Goal: Check status: Check status

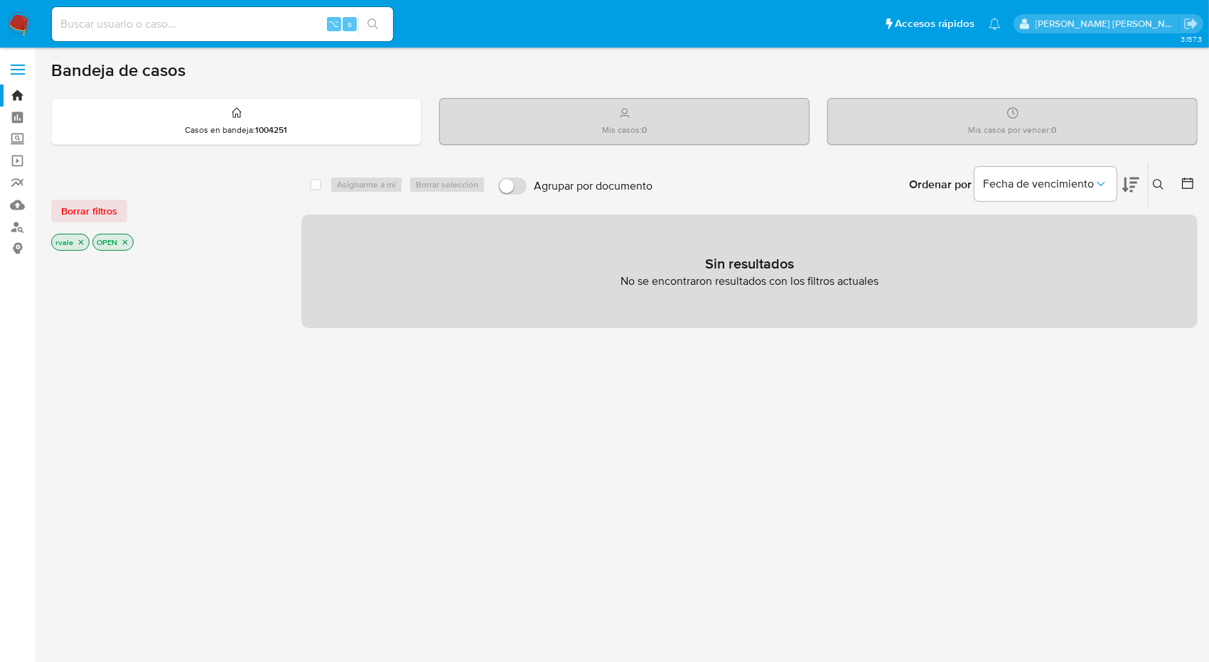
click at [134, 27] on input at bounding box center [222, 24] width 341 height 18
type input "2559879354"
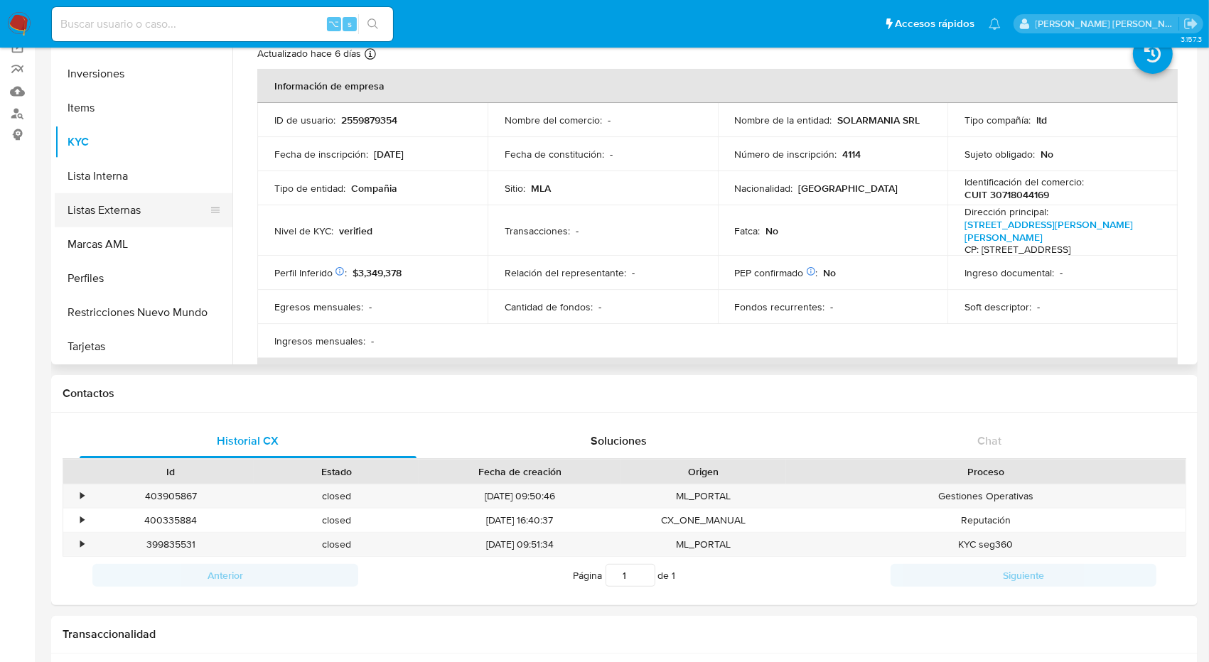
scroll to position [139, 0]
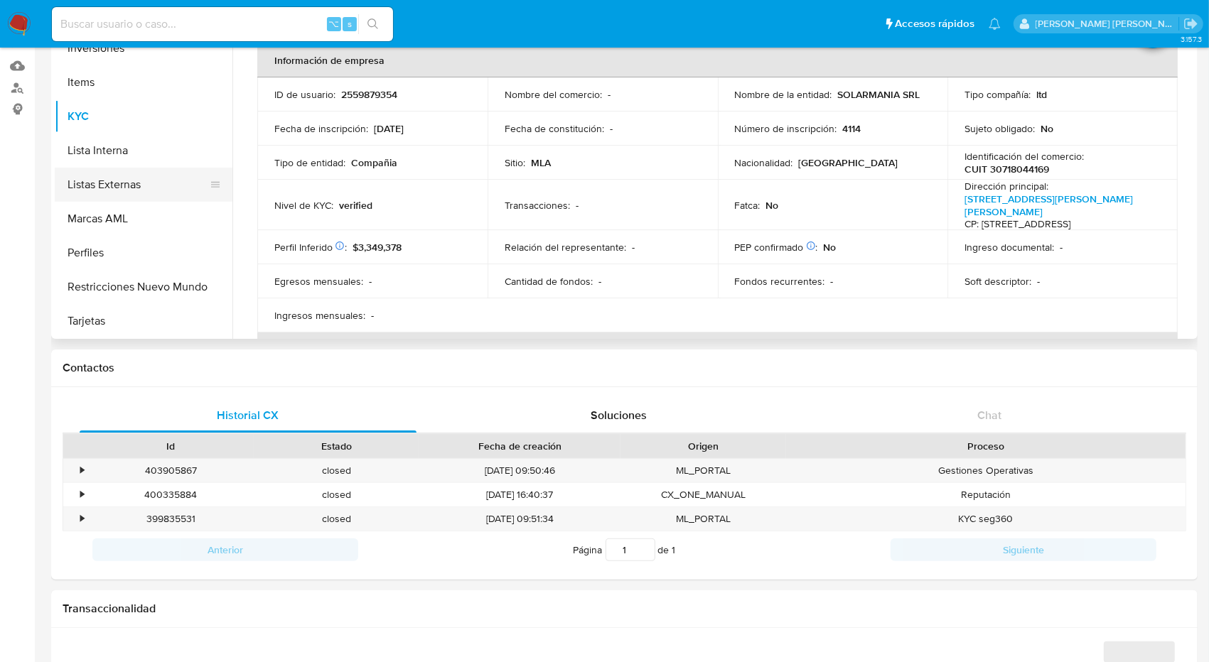
select select "10"
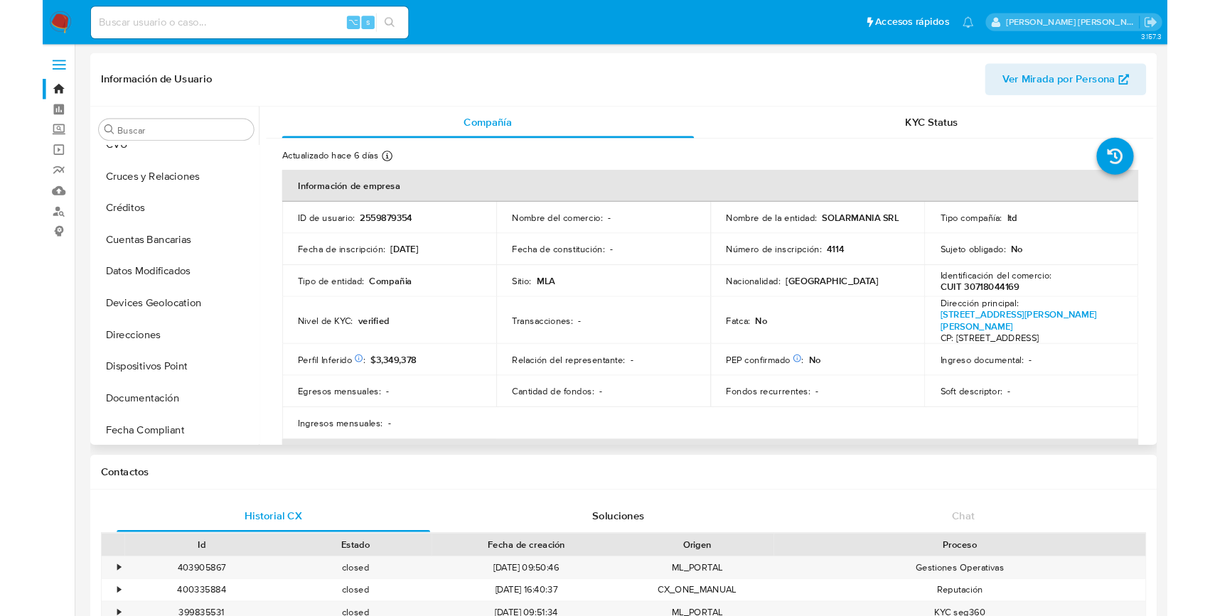
scroll to position [117, 0]
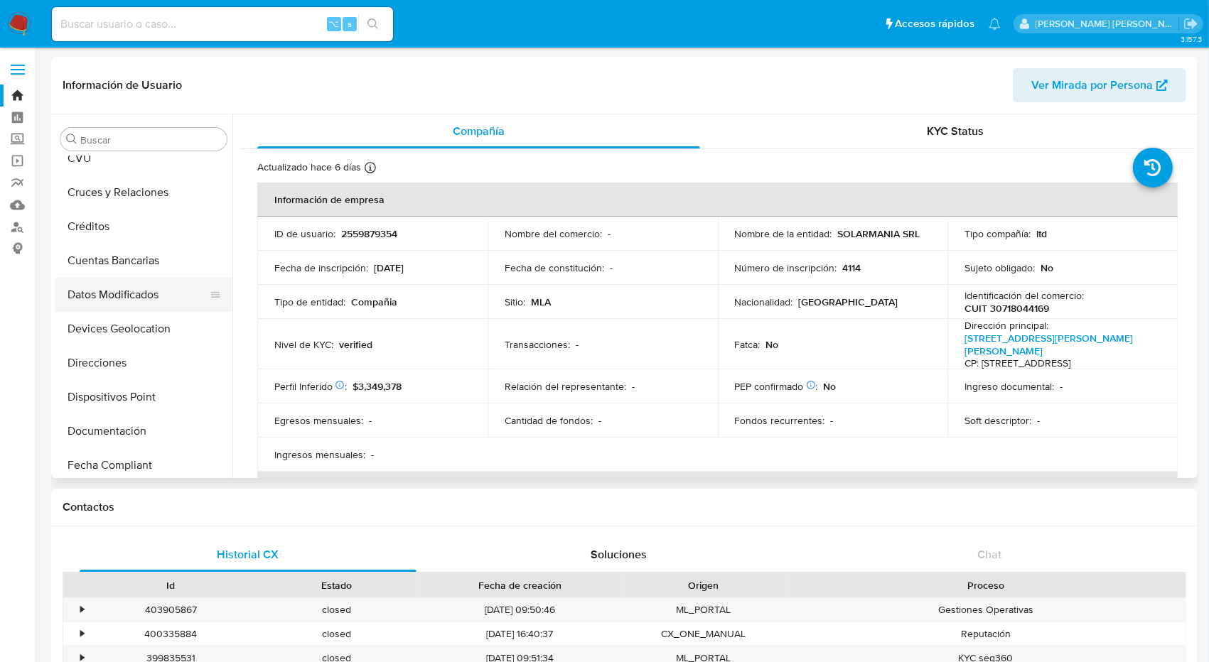
click at [127, 296] on button "Datos Modificados" at bounding box center [138, 295] width 166 height 34
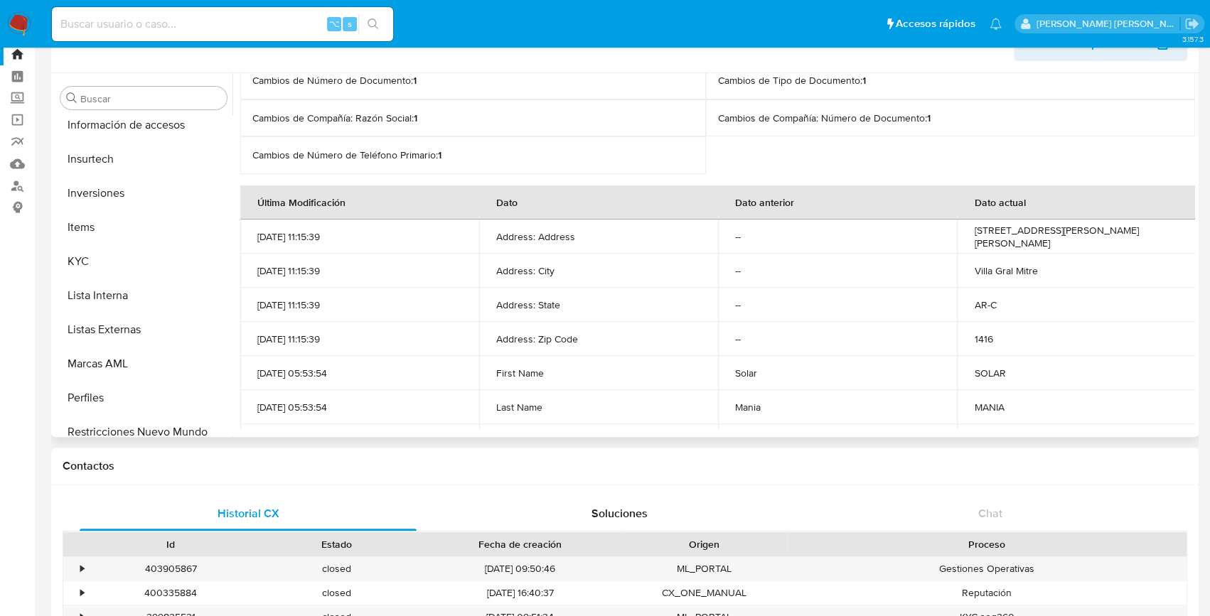
scroll to position [630, 0]
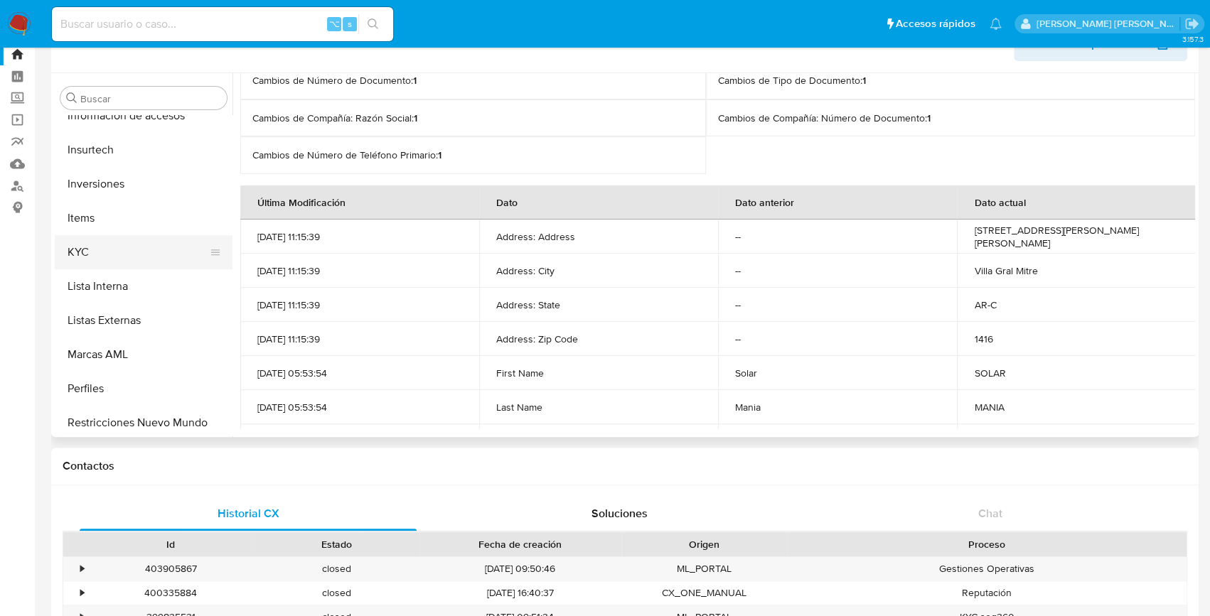
click at [82, 249] on button "KYC" at bounding box center [138, 252] width 166 height 34
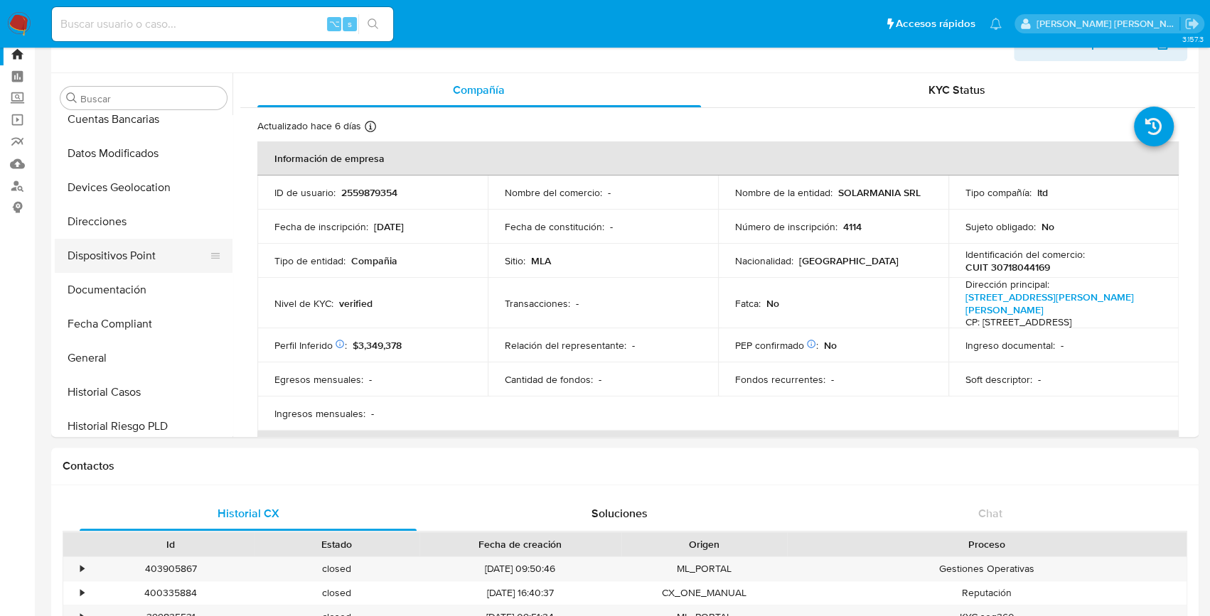
scroll to position [216, 0]
click at [97, 153] on button "Datos Modificados" at bounding box center [138, 155] width 166 height 34
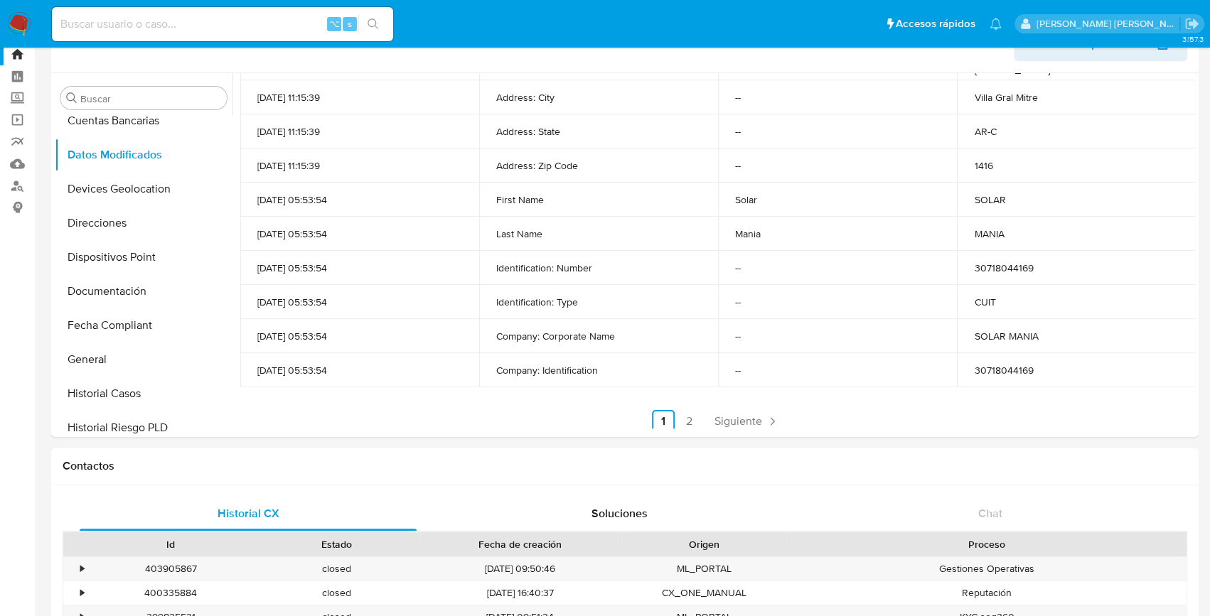
scroll to position [301, 0]
click at [685, 414] on link "2" at bounding box center [688, 418] width 23 height 23
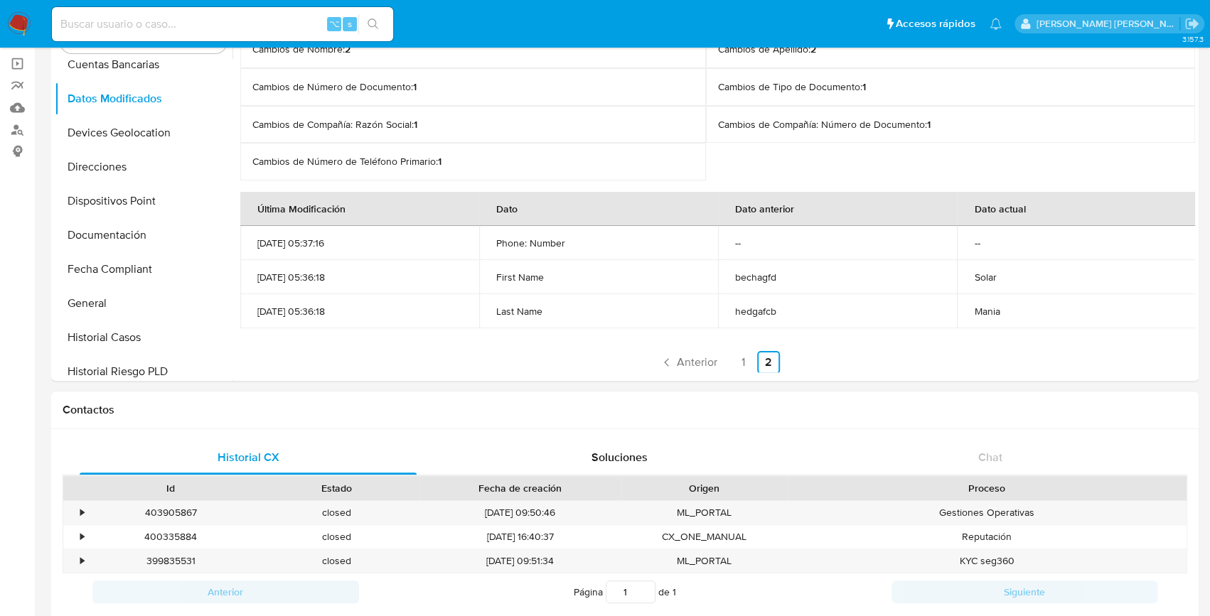
scroll to position [0, 0]
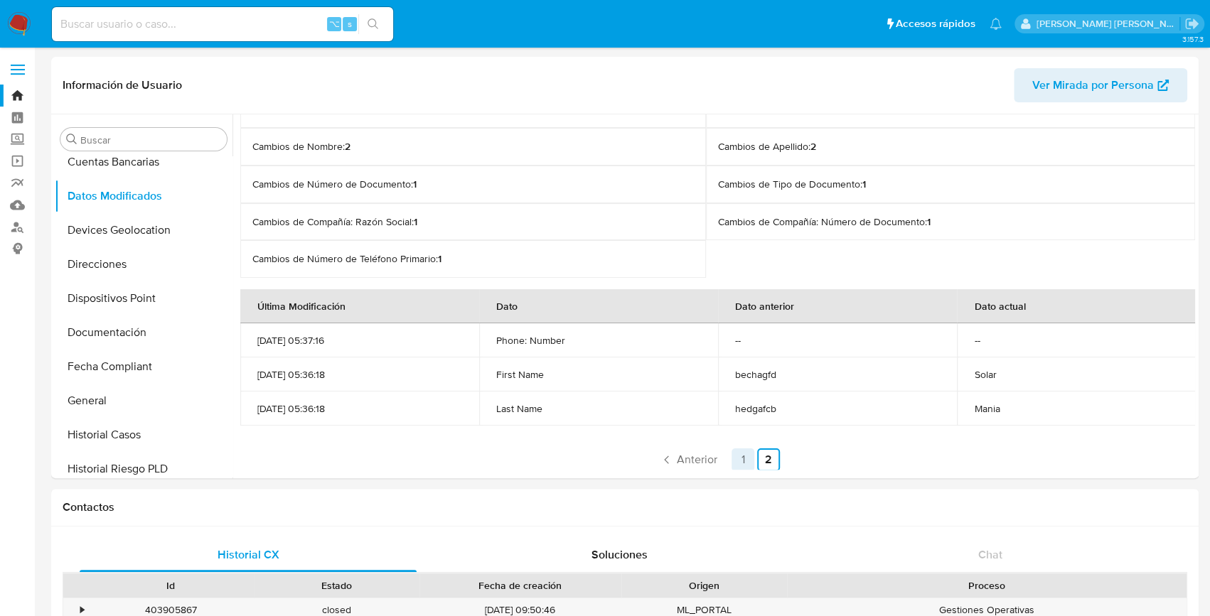
click at [736, 456] on link "1" at bounding box center [742, 460] width 23 height 23
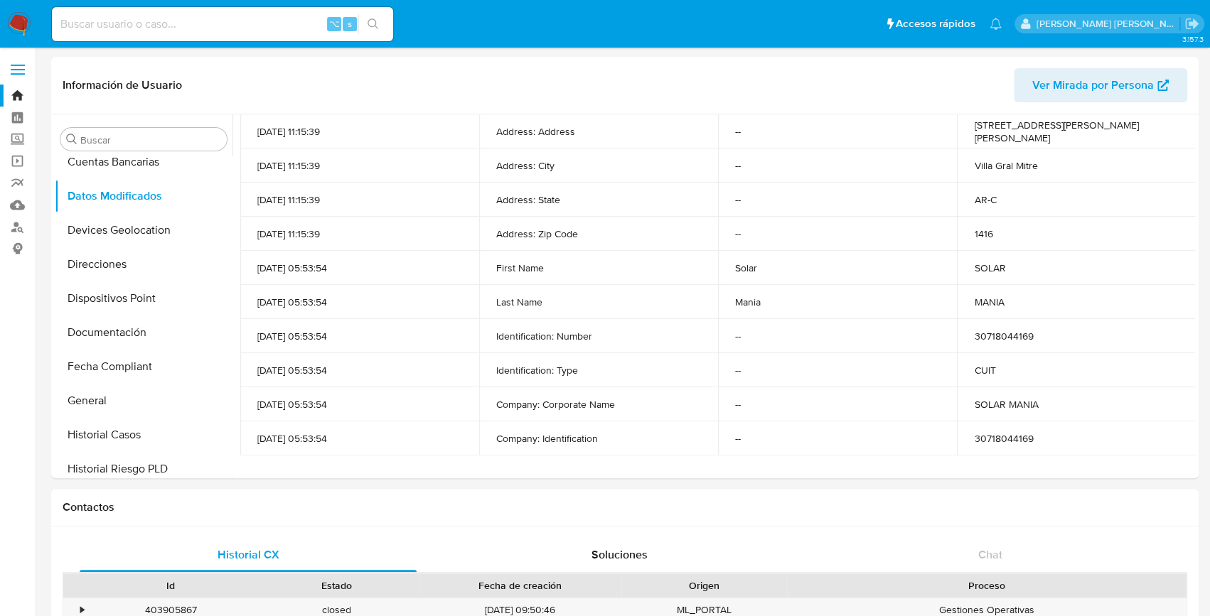
scroll to position [301, 0]
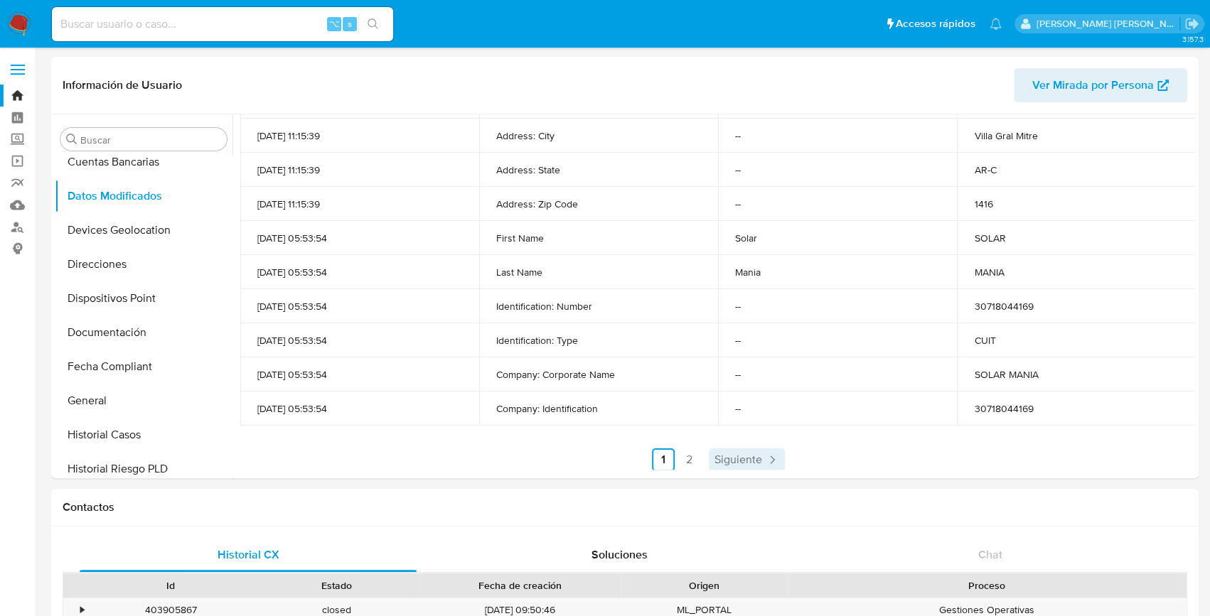
click at [732, 458] on span "Siguiente" at bounding box center [738, 459] width 48 height 11
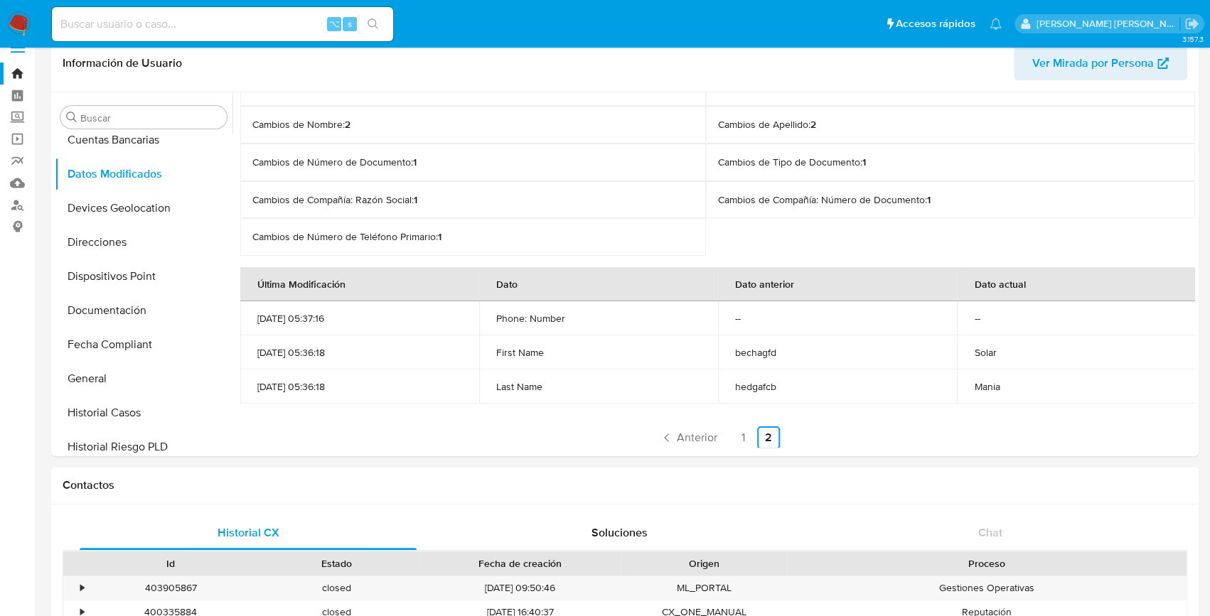
scroll to position [21, 0]
click at [688, 442] on span "Anterior" at bounding box center [697, 439] width 41 height 11
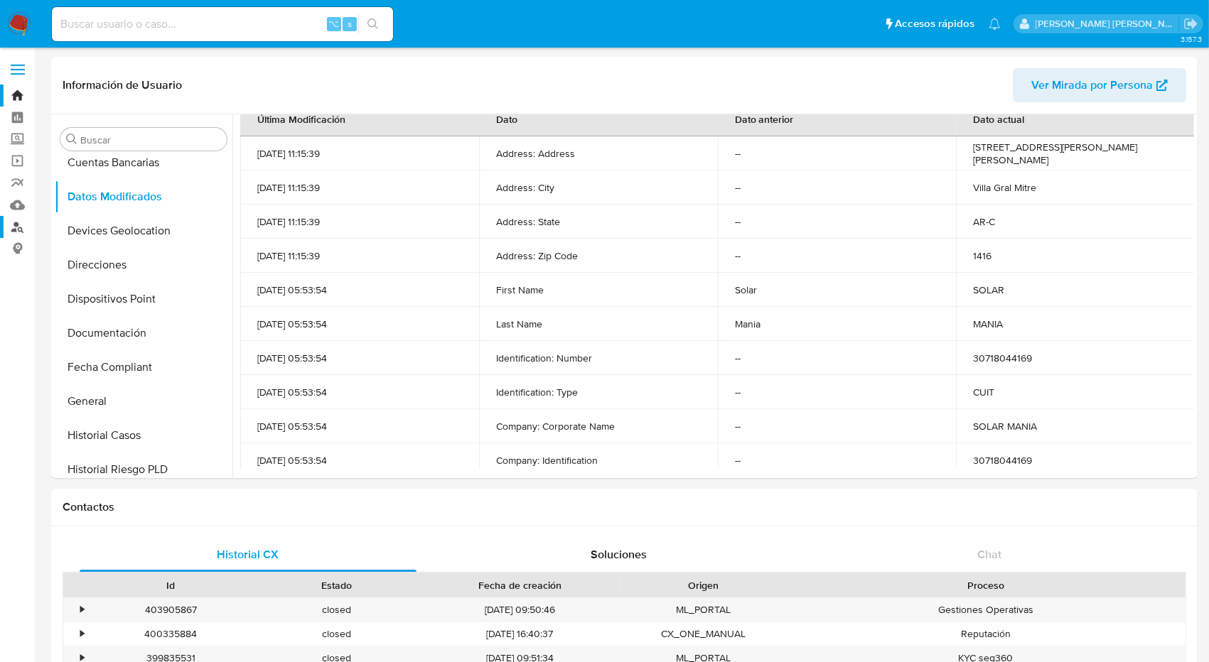
scroll to position [304, 0]
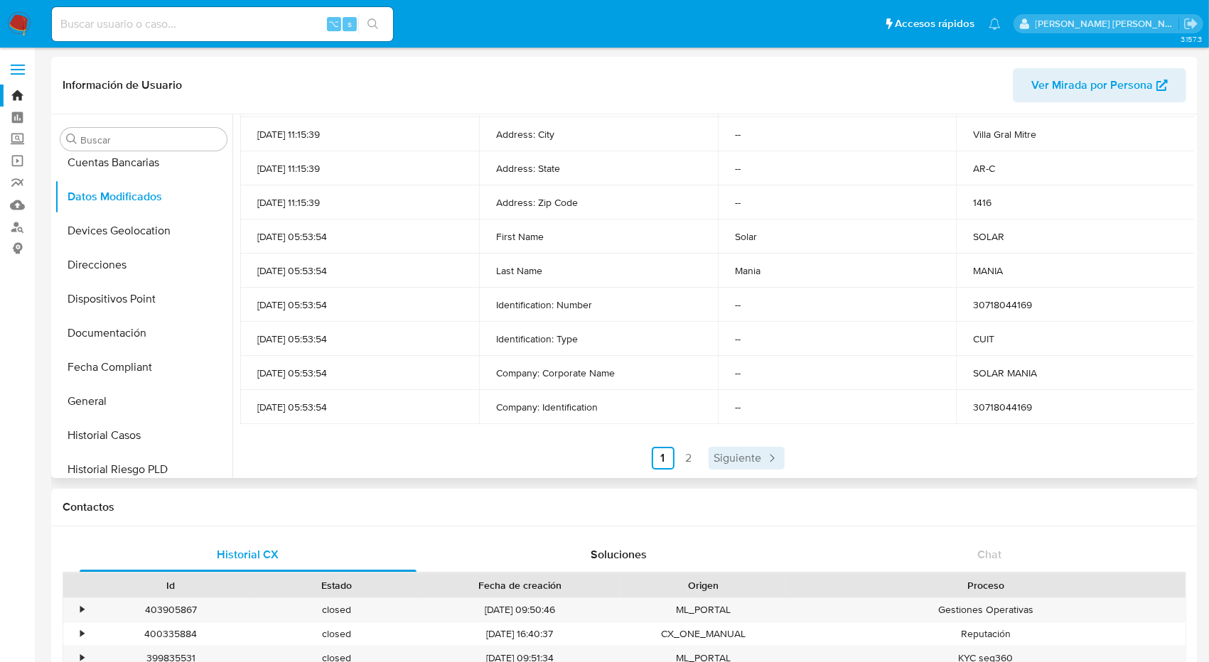
click at [721, 449] on link "Siguiente" at bounding box center [747, 458] width 76 height 23
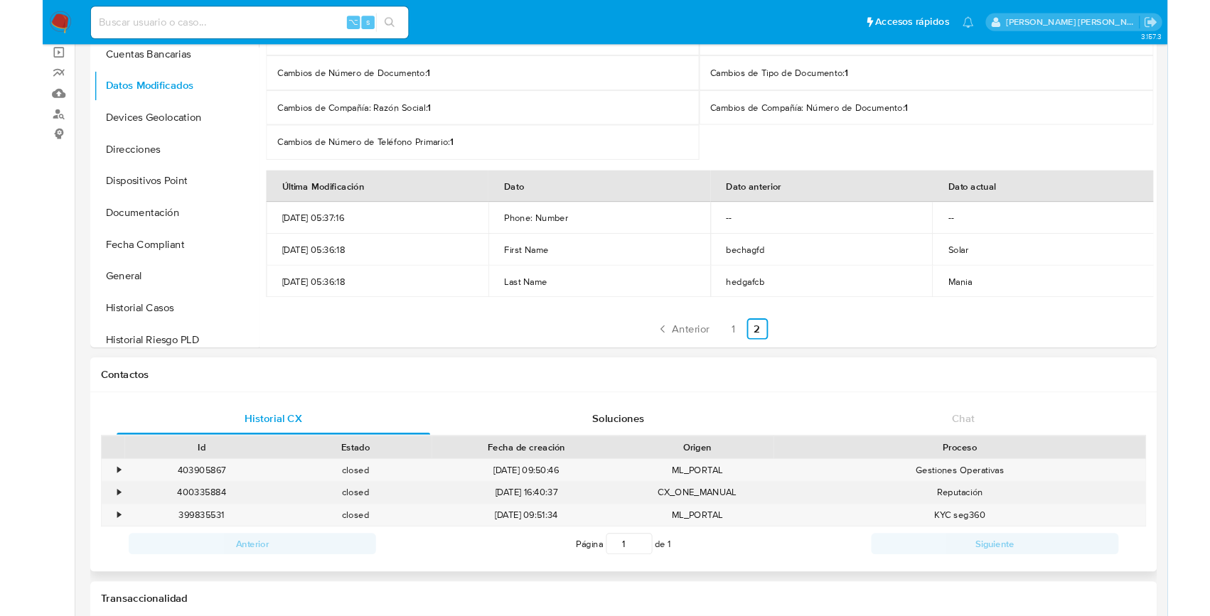
scroll to position [62, 0]
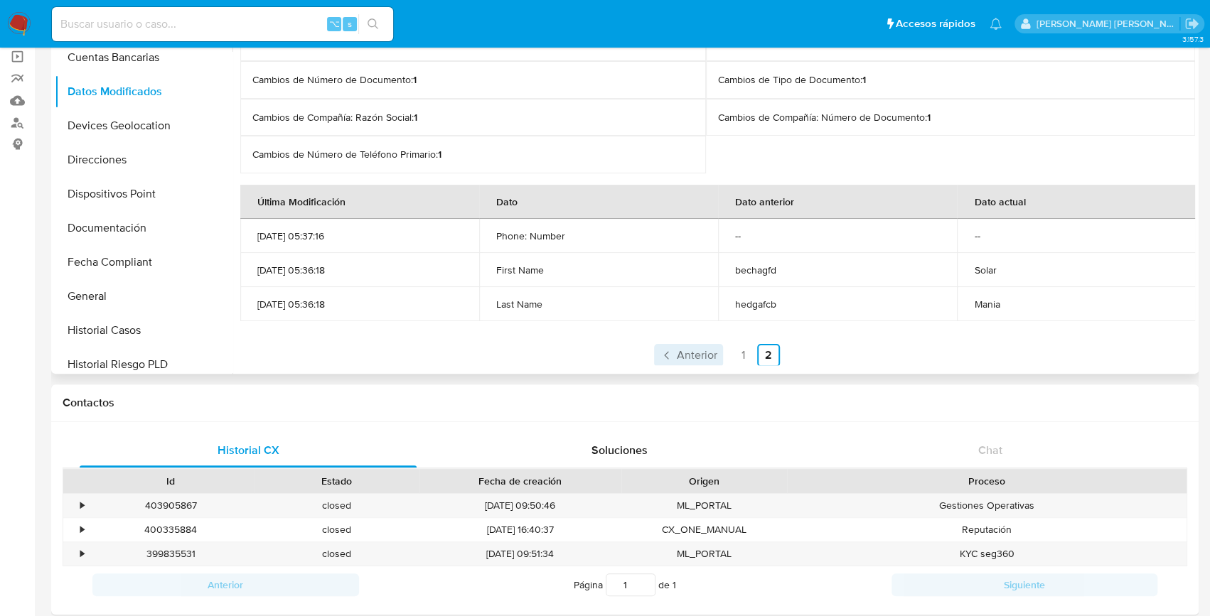
click at [694, 354] on span "Anterior" at bounding box center [697, 355] width 41 height 11
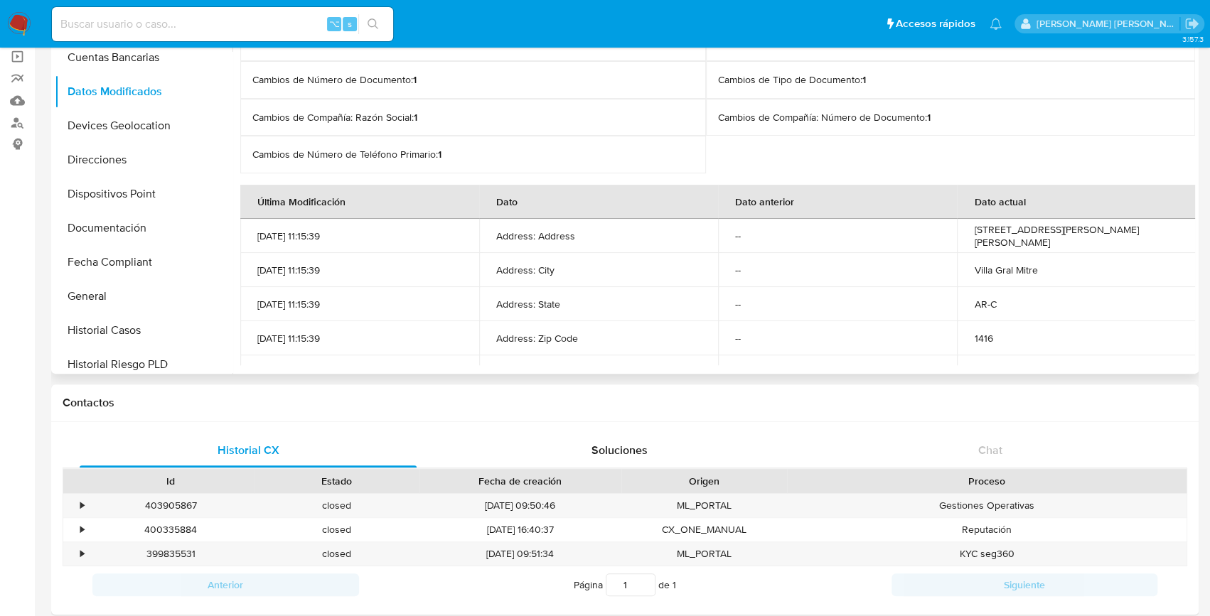
click at [694, 355] on td "First Name" at bounding box center [598, 372] width 239 height 34
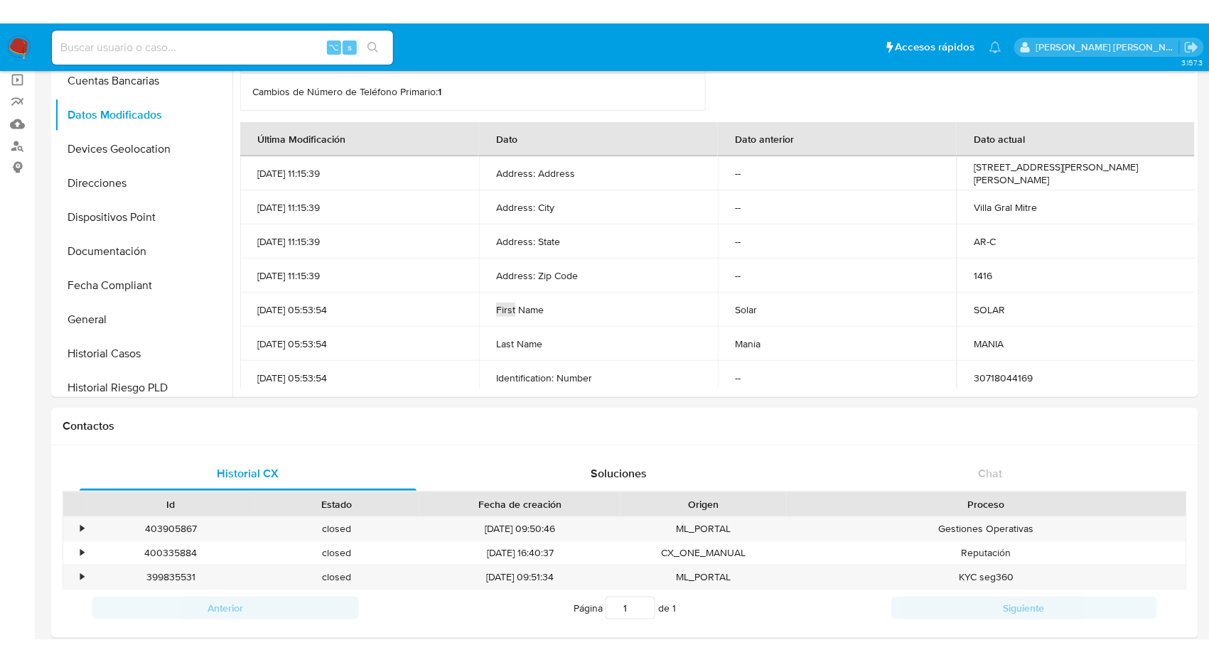
scroll to position [148, 0]
